Goal: Task Accomplishment & Management: Complete application form

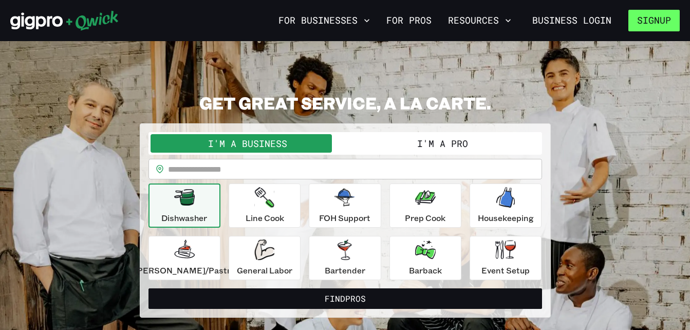
click at [644, 18] on button "Signup" at bounding box center [653, 21] width 51 height 22
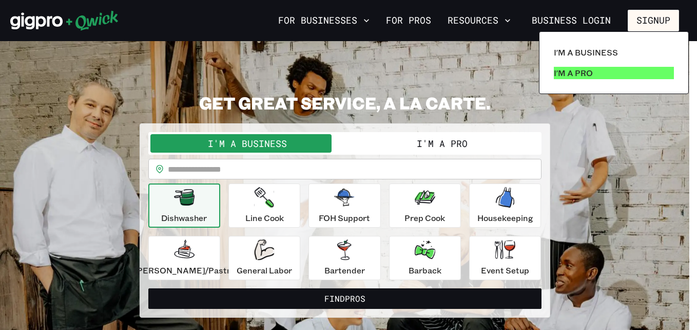
click at [578, 70] on p "I'm a Pro" at bounding box center [573, 73] width 39 height 12
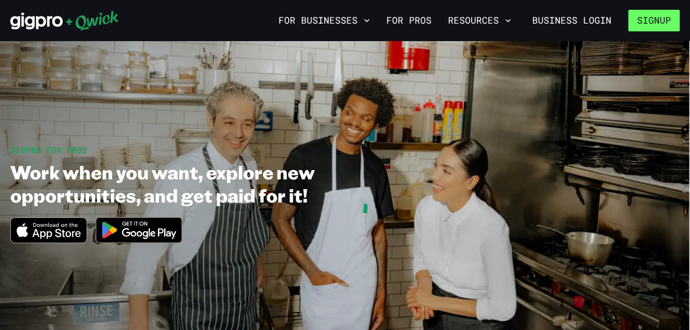
click at [655, 17] on button "Signup" at bounding box center [653, 21] width 51 height 22
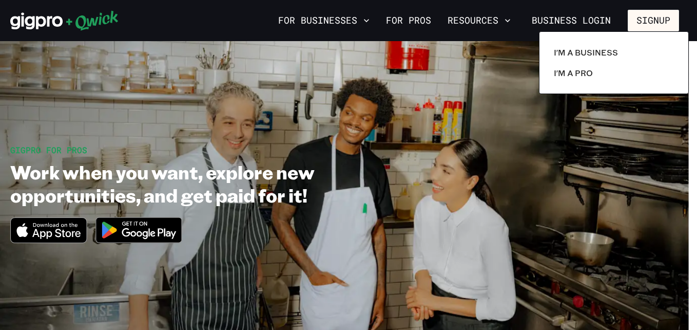
click at [471, 156] on div at bounding box center [348, 165] width 697 height 330
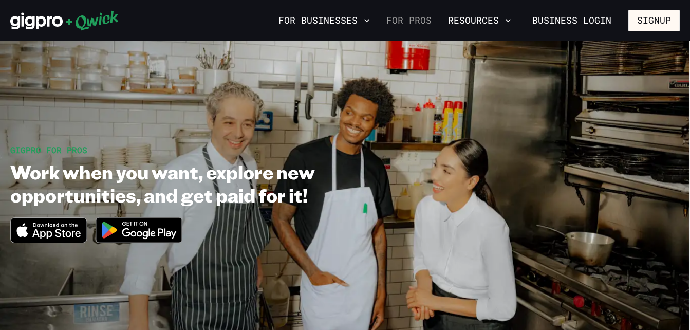
click at [416, 21] on link "For Pros" at bounding box center [408, 20] width 53 height 17
click at [72, 229] on icon "Download on the App Store" at bounding box center [48, 230] width 75 height 25
click at [147, 234] on img at bounding box center [139, 230] width 100 height 39
